Goal: Information Seeking & Learning: Learn about a topic

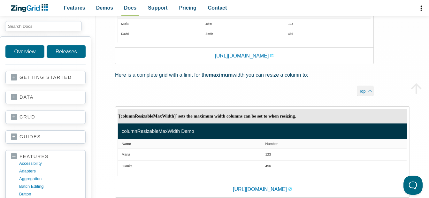
scroll to position [1151, 0]
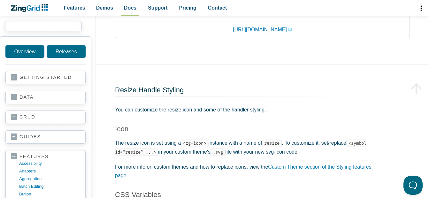
click at [48, 28] on input "search input" at bounding box center [43, 26] width 77 height 10
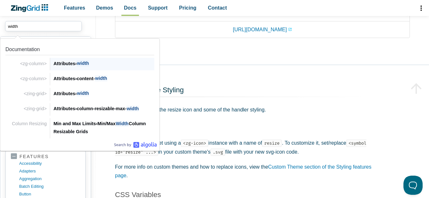
click at [76, 63] on span "›" at bounding box center [76, 63] width 2 height 5
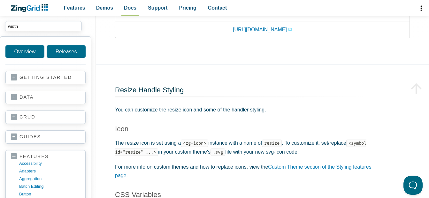
type input "width"
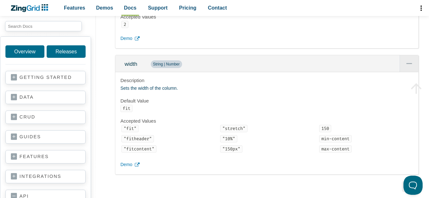
scroll to position [14450, 0]
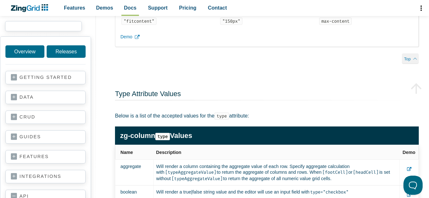
click at [35, 26] on input "search input" at bounding box center [43, 26] width 77 height 10
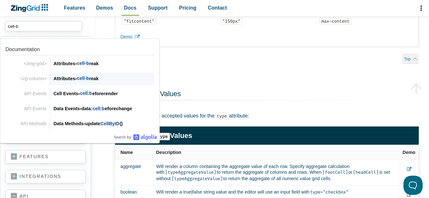
click at [86, 80] on span "cell-b" at bounding box center [83, 78] width 12 height 6
type input "cell-b"
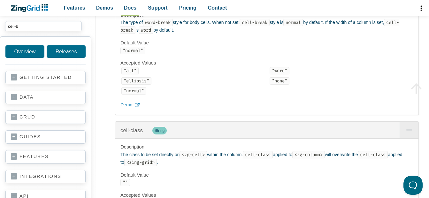
scroll to position [5, 0]
click at [133, 109] on link "Demo" at bounding box center [267, 105] width 293 height 8
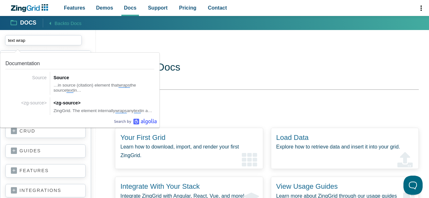
click at [16, 41] on input "text wrap" at bounding box center [43, 40] width 77 height 10
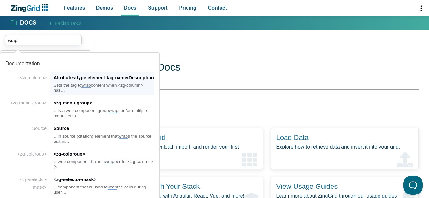
click at [99, 82] on div "Attributes › type-element-tag-name › Description" at bounding box center [103, 78] width 101 height 8
type input "wrap"
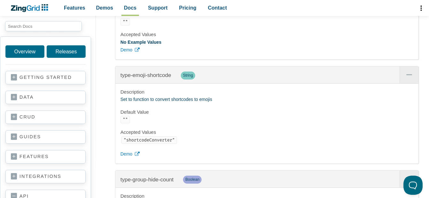
scroll to position [14838, 0]
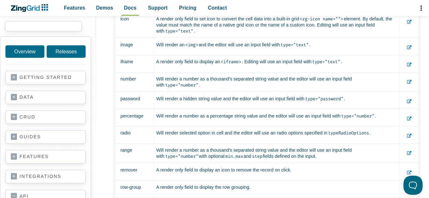
click at [47, 23] on input "search input" at bounding box center [43, 26] width 77 height 10
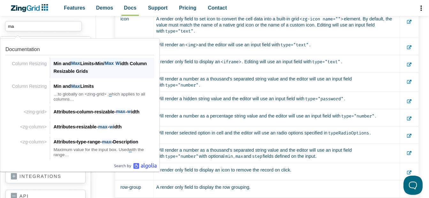
type input "m"
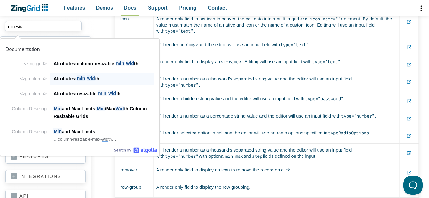
click at [92, 74] on div "<zg-column> Attributes › min - wid th" at bounding box center [102, 79] width 104 height 12
type input "min wid"
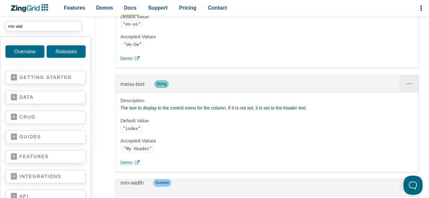
scroll to position [7473, 0]
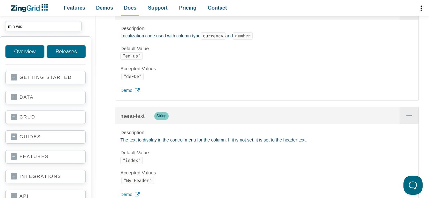
click at [204, 77] on section "align String Description Aligns the contents of the cell Default Value "left" A…" at bounding box center [267, 143] width 304 height 13763
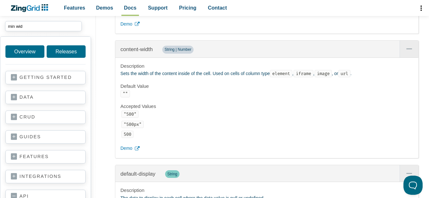
scroll to position [2429, 0]
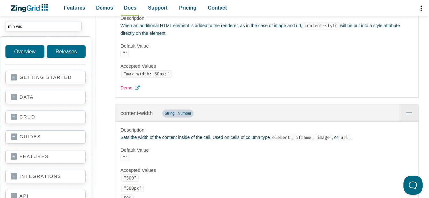
click at [136, 90] on icon "App Content" at bounding box center [137, 88] width 5 height 5
drag, startPoint x: 168, startPoint y: 98, endPoint x: 127, endPoint y: 98, distance: 41.2
click at [127, 78] on code ""max-width: 50px;"" at bounding box center [146, 73] width 51 height 7
copy code "max-width: 50px;"
click at [128, 92] on span "Demo" at bounding box center [127, 88] width 12 height 8
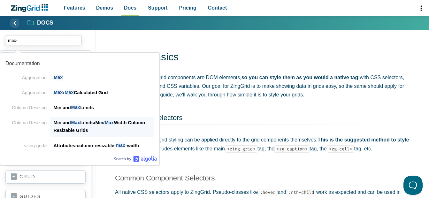
click at [73, 124] on span "Max" at bounding box center [75, 123] width 9 height 6
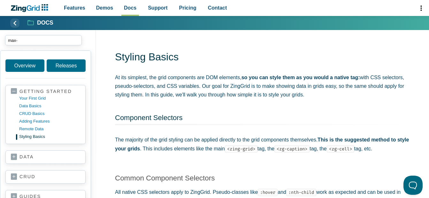
type input "max-"
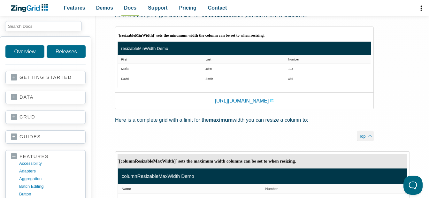
scroll to position [1042, 0]
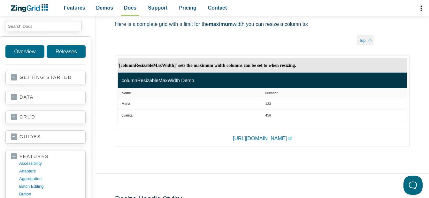
click at [248, 100] on img "App Content" at bounding box center [263, 91] width 290 height 67
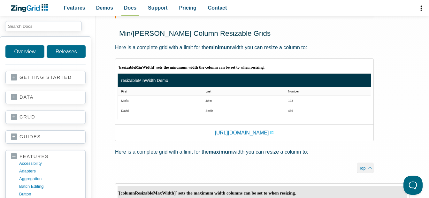
scroll to position [882, 0]
